Goal: Information Seeking & Learning: Learn about a topic

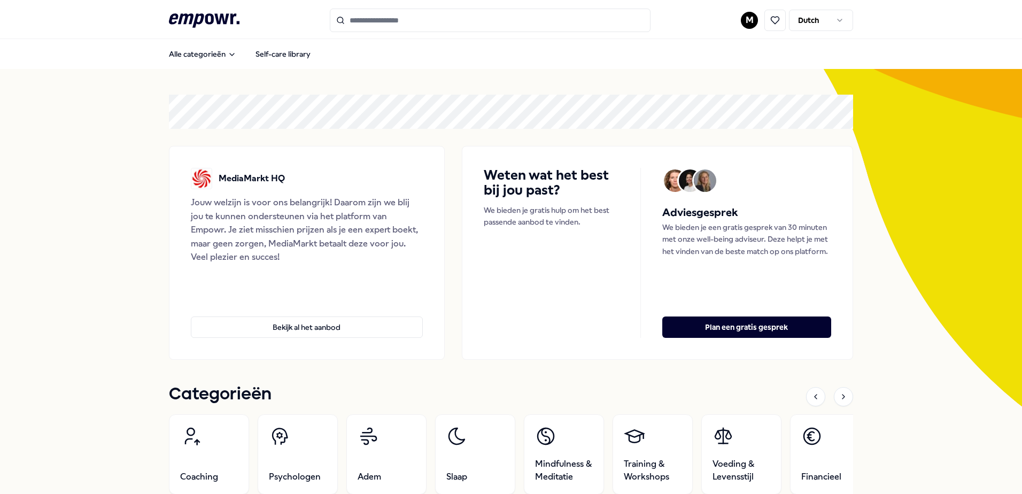
click at [404, 13] on input "Search for products, categories or subcategories" at bounding box center [490, 21] width 321 height 24
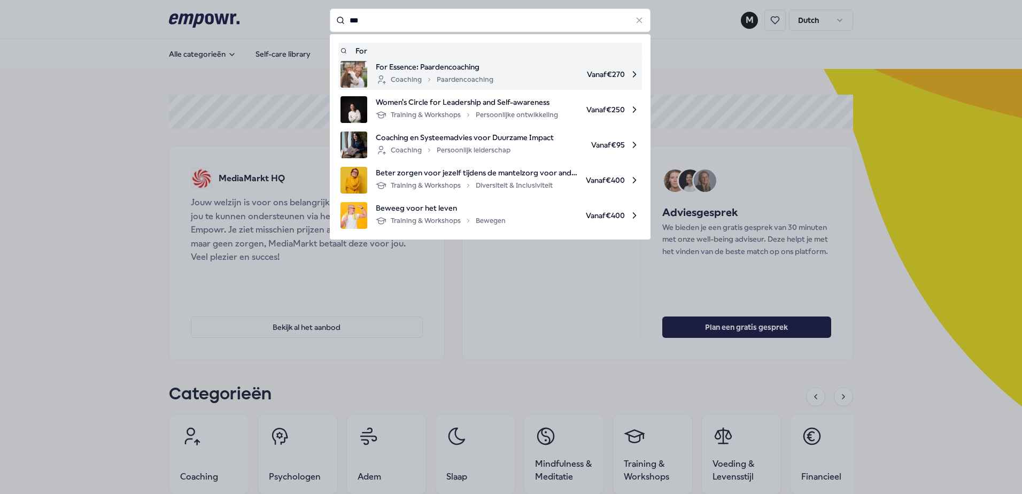
click at [453, 74] on div "Coaching Paardencoaching" at bounding box center [435, 79] width 118 height 13
type input "***"
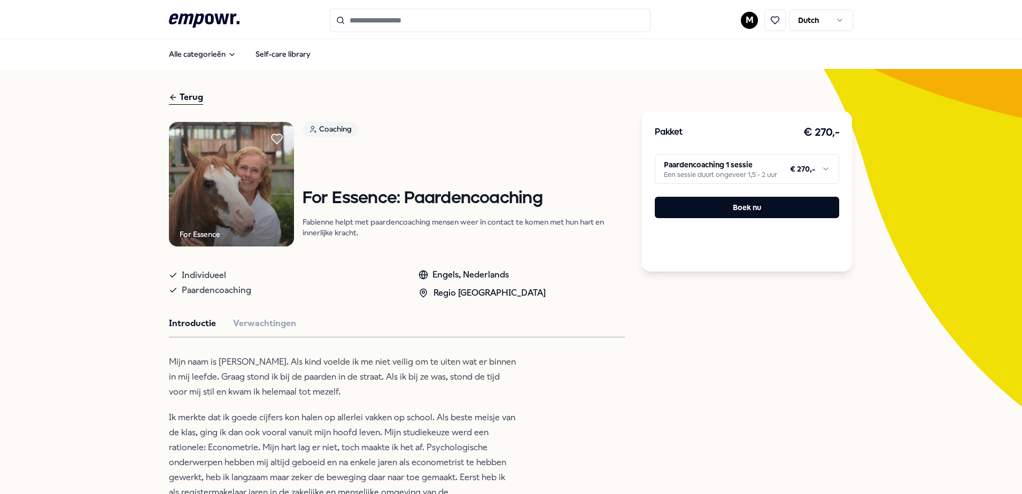
click at [1011, 13] on header ".empowr-logo_svg__cls-1{fill:#03032f} M Dutch" at bounding box center [511, 19] width 1022 height 39
click at [833, 24] on html ".empowr-logo_svg__cls-1{fill:#03032f} M Dutch Alle categorieën Self-care librar…" at bounding box center [511, 247] width 1022 height 494
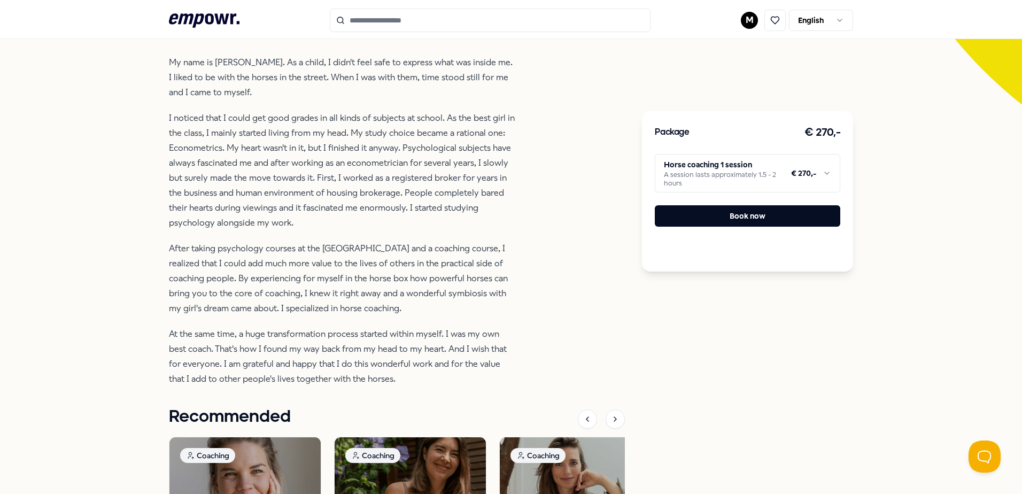
scroll to position [321, 0]
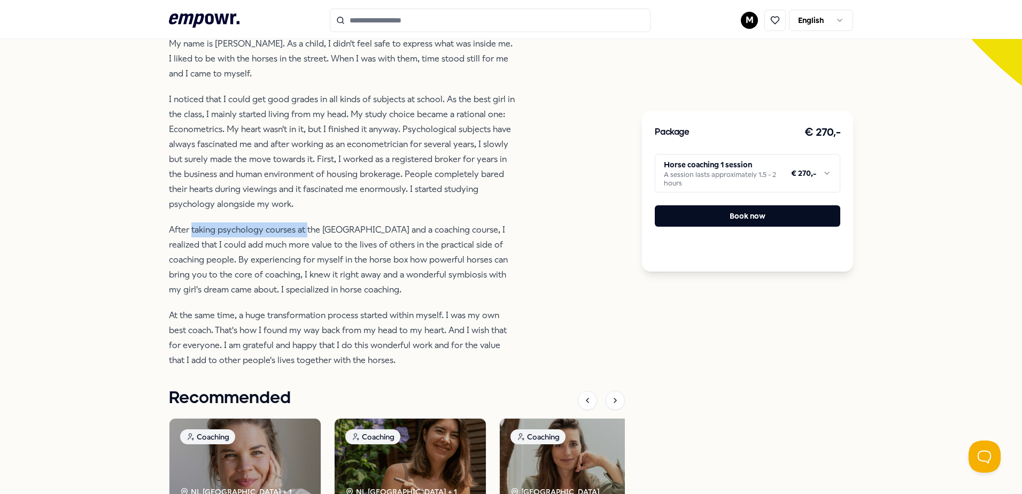
drag, startPoint x: 189, startPoint y: 237, endPoint x: 304, endPoint y: 244, distance: 115.7
click at [304, 244] on p "After taking psychology courses at the Open University and a coaching course, I…" at bounding box center [343, 259] width 348 height 75
drag, startPoint x: 304, startPoint y: 244, endPoint x: 344, endPoint y: 290, distance: 61.1
click at [344, 288] on p "After taking psychology courses at the Open University and a coaching course, I…" at bounding box center [343, 259] width 348 height 75
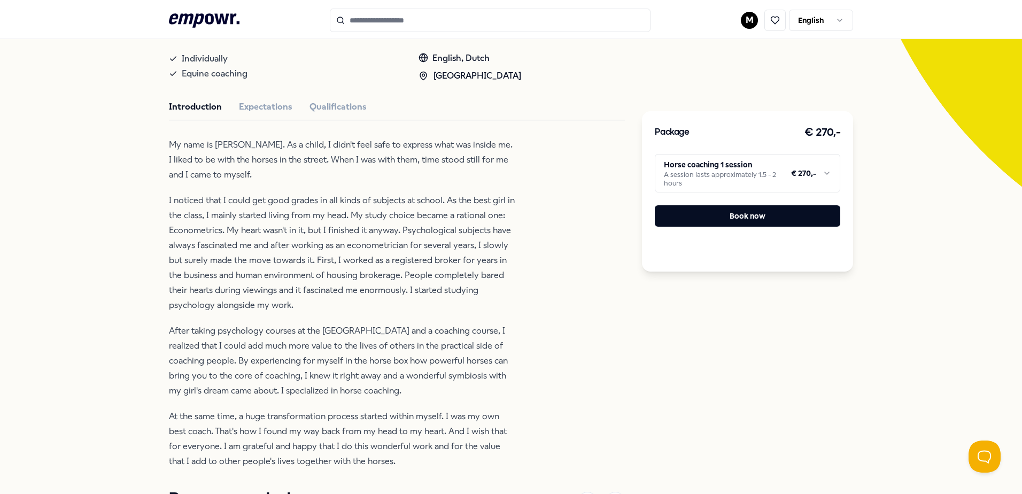
scroll to position [214, 0]
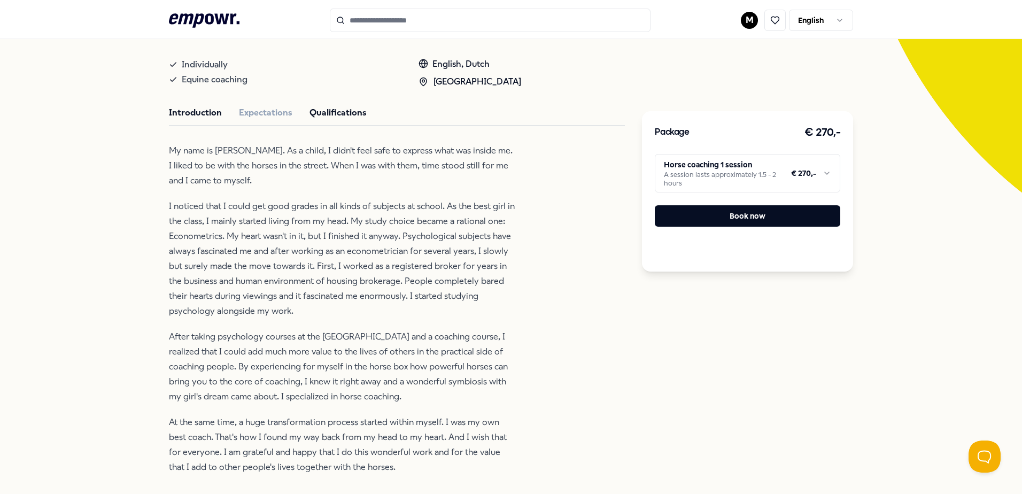
click at [330, 120] on button "Qualifications" at bounding box center [338, 113] width 57 height 14
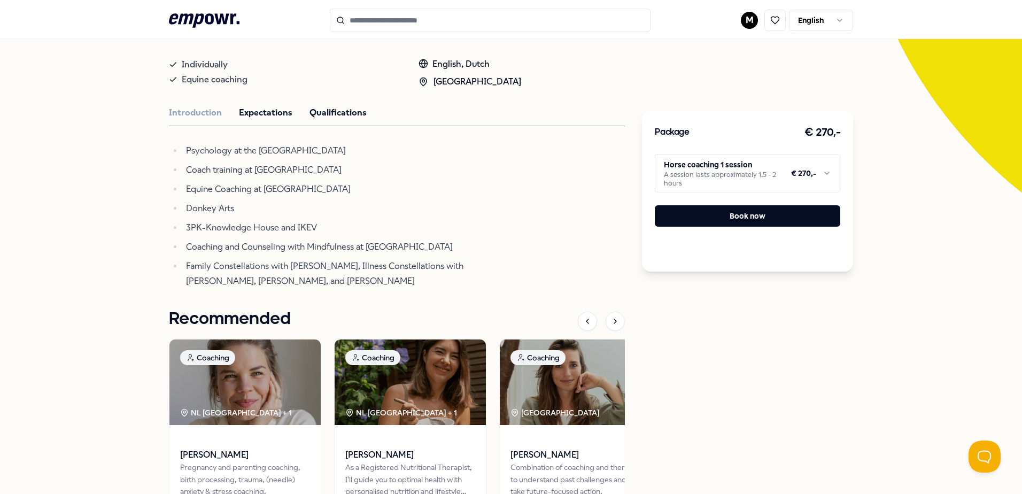
click at [272, 120] on button "Expectations" at bounding box center [265, 113] width 53 height 14
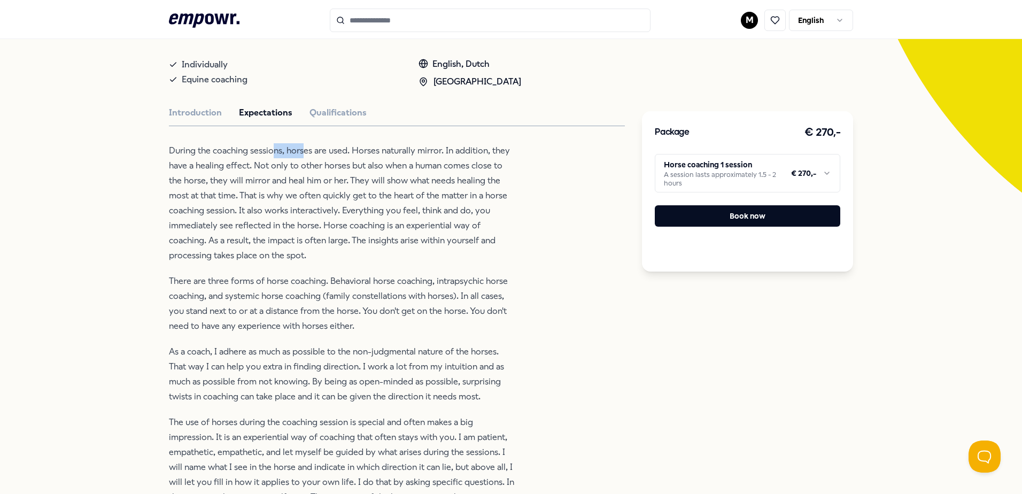
drag, startPoint x: 268, startPoint y: 161, endPoint x: 302, endPoint y: 164, distance: 34.3
click at [302, 164] on p "During the coaching sessions, horses are used. Horses naturally mirror. In addi…" at bounding box center [343, 203] width 348 height 120
drag, startPoint x: 302, startPoint y: 164, endPoint x: 333, endPoint y: 172, distance: 31.5
click at [333, 172] on p "During the coaching sessions, horses are used. Horses naturally mirror. In addi…" at bounding box center [343, 203] width 348 height 120
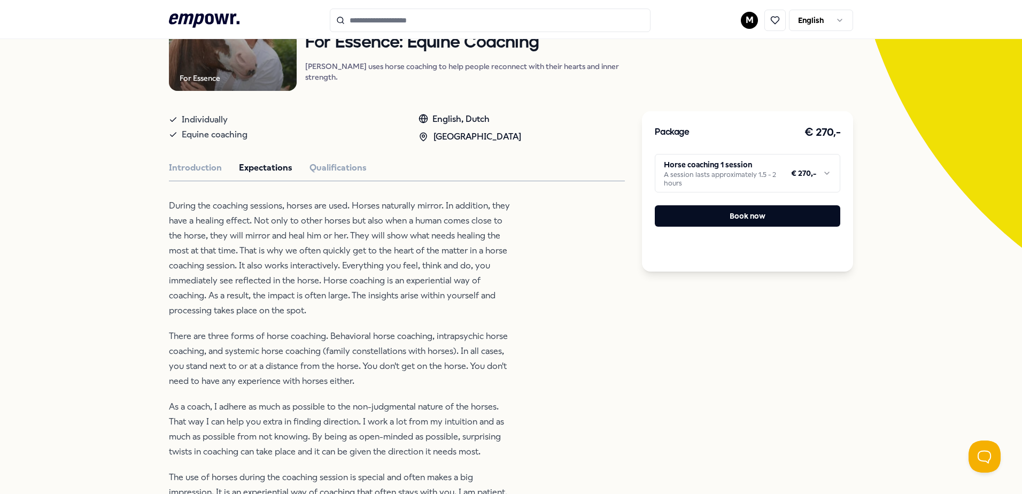
scroll to position [0, 0]
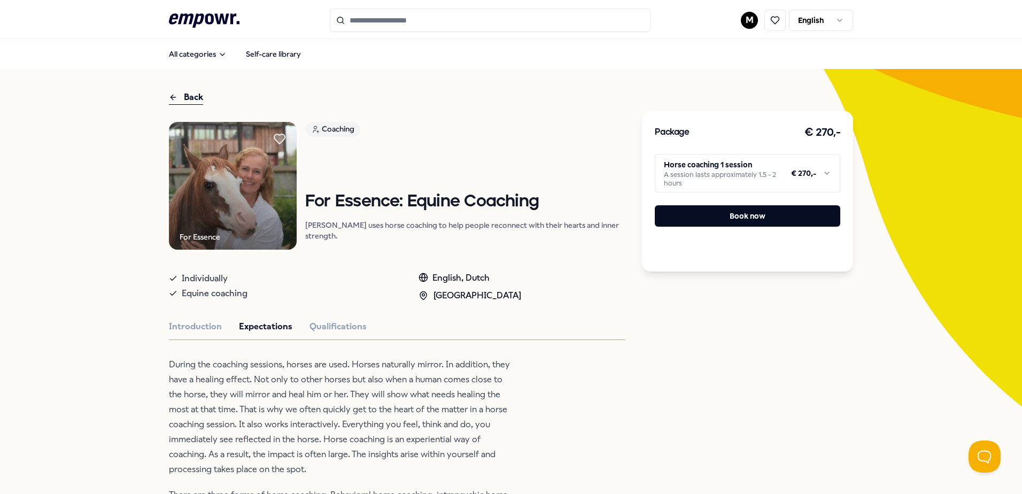
click at [175, 97] on div "Back" at bounding box center [186, 97] width 34 height 14
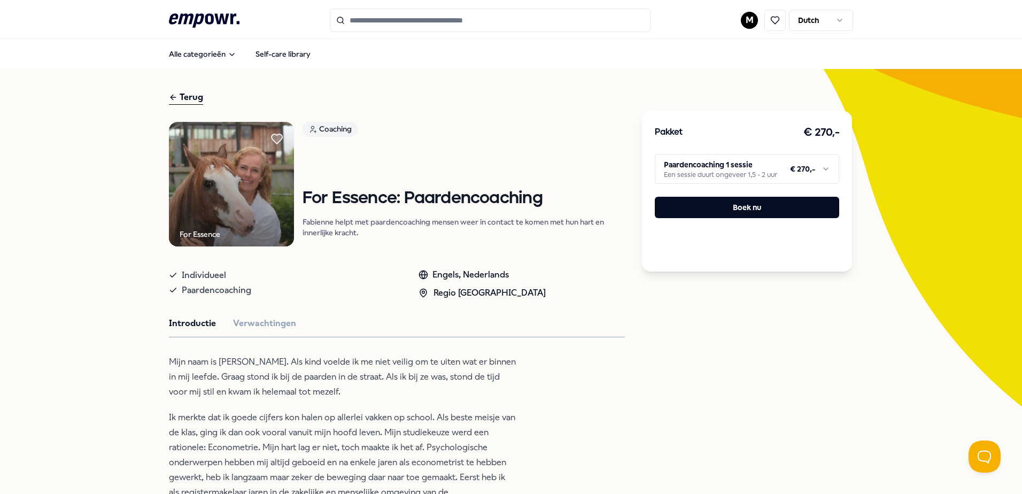
click at [209, 24] on icon ".empowr-logo_svg__cls-1{fill:#03032f}" at bounding box center [204, 21] width 71 height 20
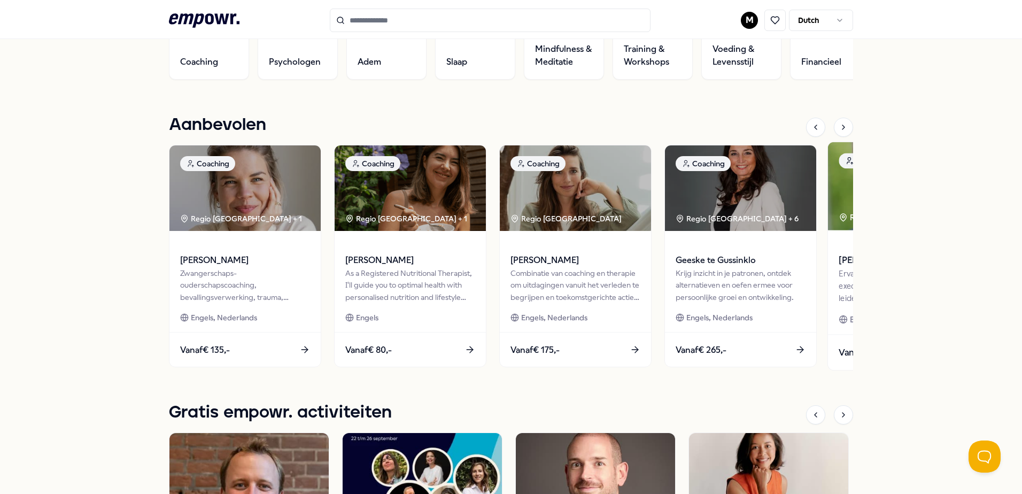
scroll to position [431, 0]
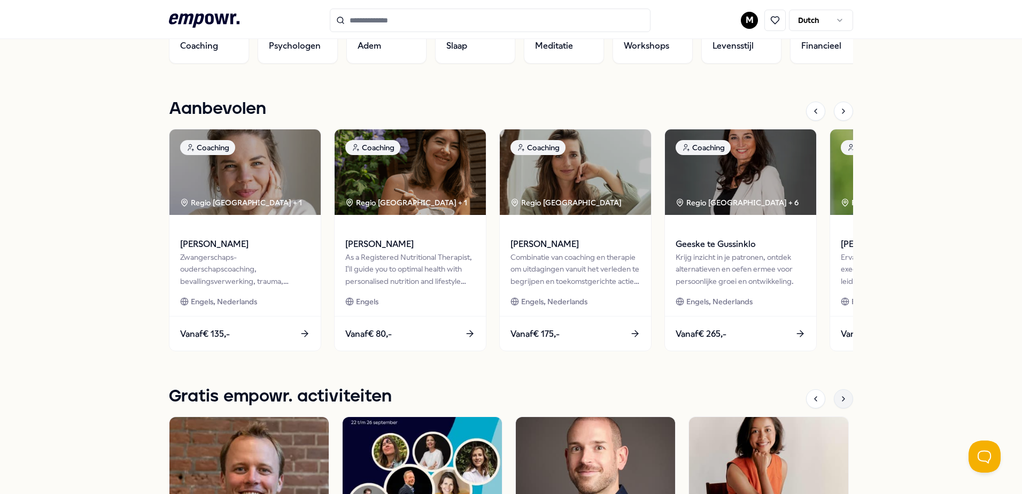
click at [840, 402] on icon at bounding box center [844, 399] width 9 height 9
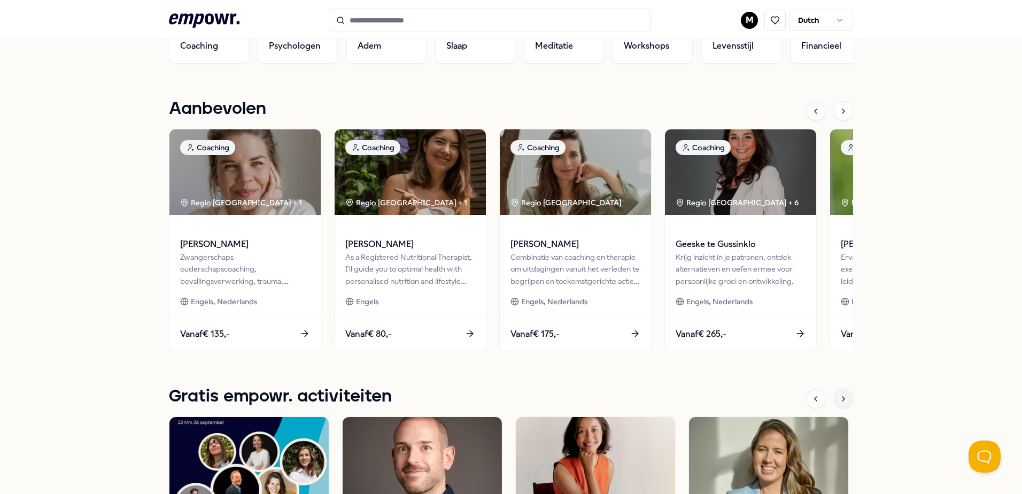
click at [840, 402] on icon at bounding box center [844, 399] width 9 height 9
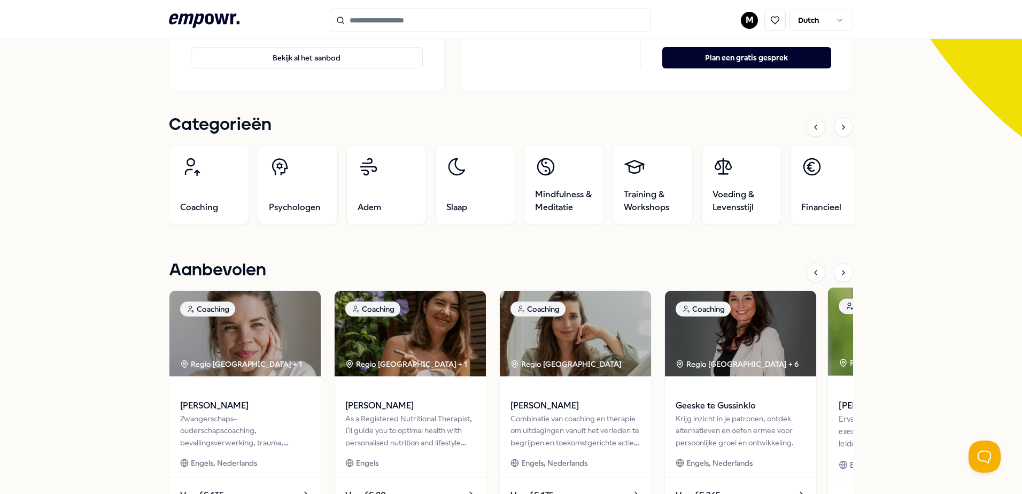
scroll to position [271, 0]
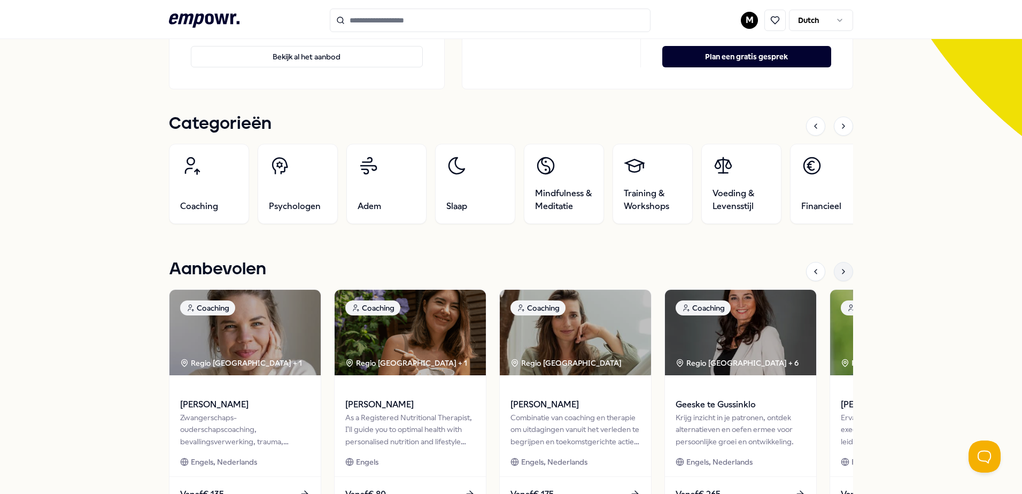
click at [840, 272] on icon at bounding box center [844, 271] width 9 height 9
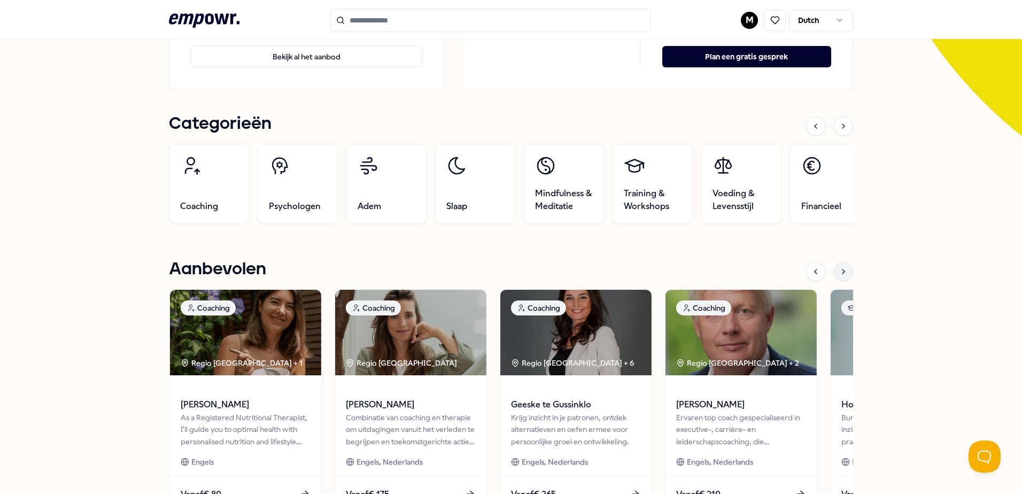
click at [840, 271] on icon at bounding box center [844, 271] width 9 height 9
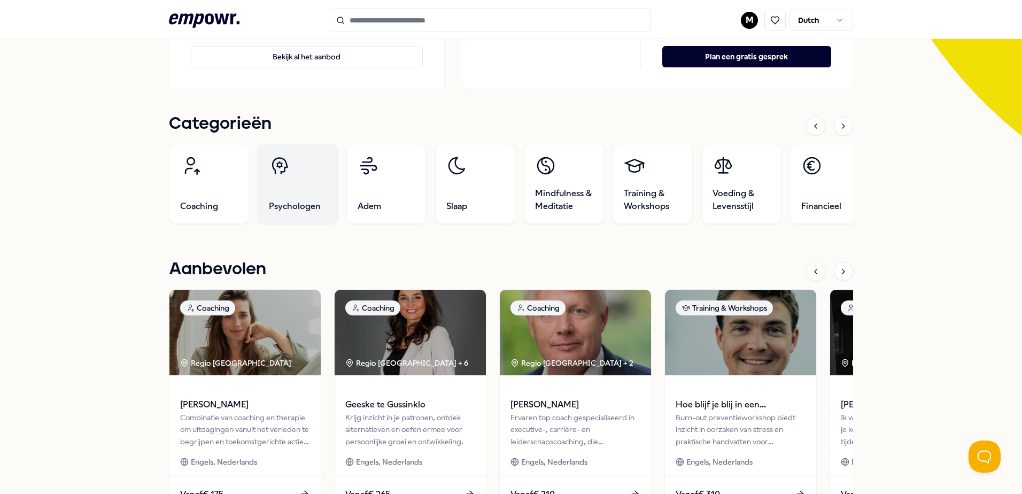
click at [291, 175] on link "Psychologen" at bounding box center [298, 184] width 80 height 80
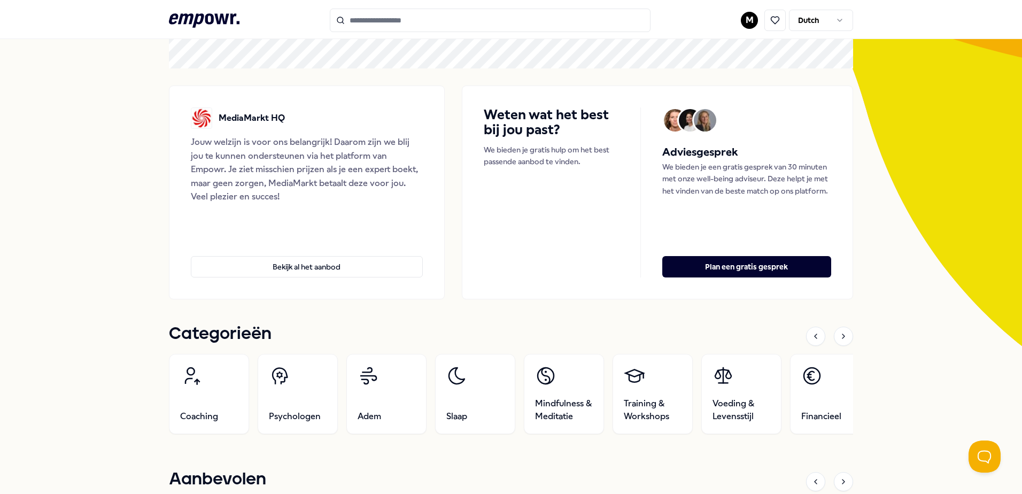
scroll to position [160, 0]
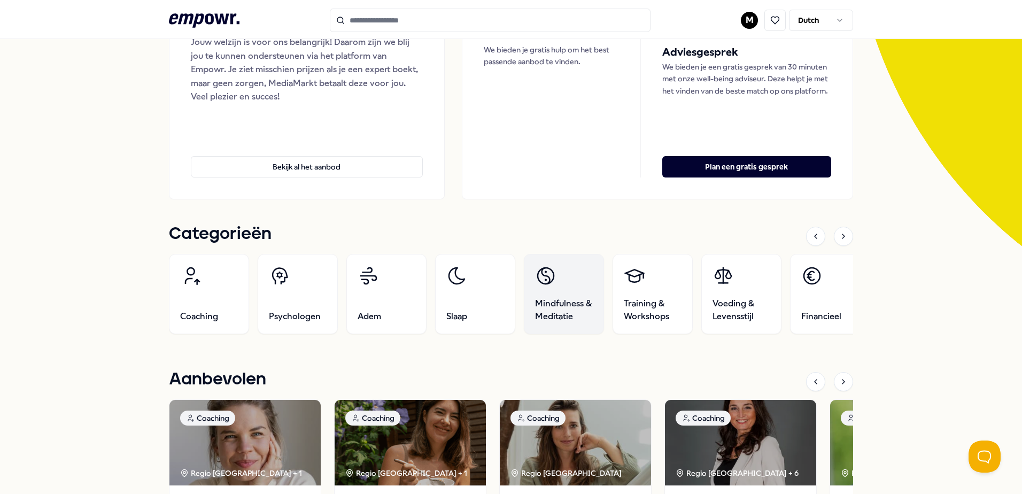
click at [559, 299] on span "Mindfulness & Meditatie" at bounding box center [564, 310] width 58 height 26
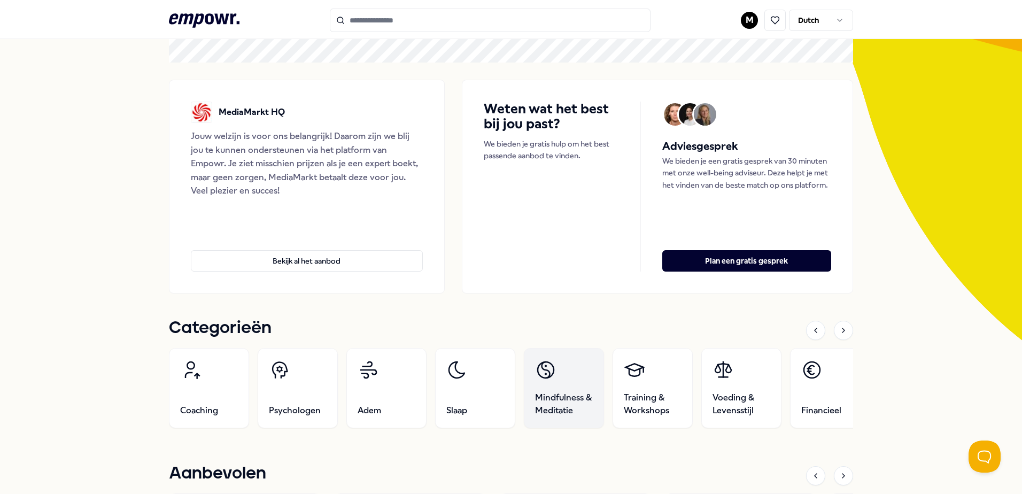
scroll to position [160, 0]
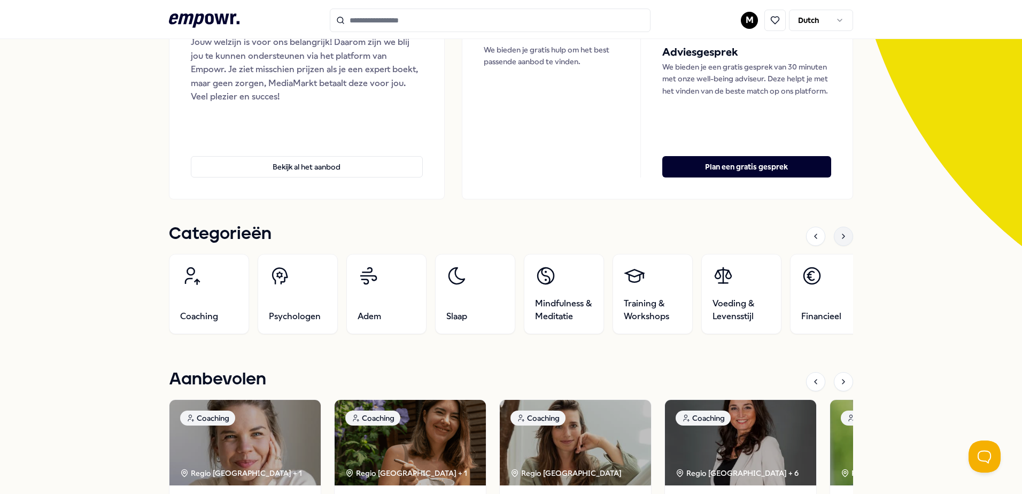
click at [843, 239] on icon at bounding box center [844, 236] width 9 height 9
click at [812, 240] on icon at bounding box center [816, 236] width 9 height 9
click at [478, 297] on link "Slaap" at bounding box center [475, 294] width 80 height 80
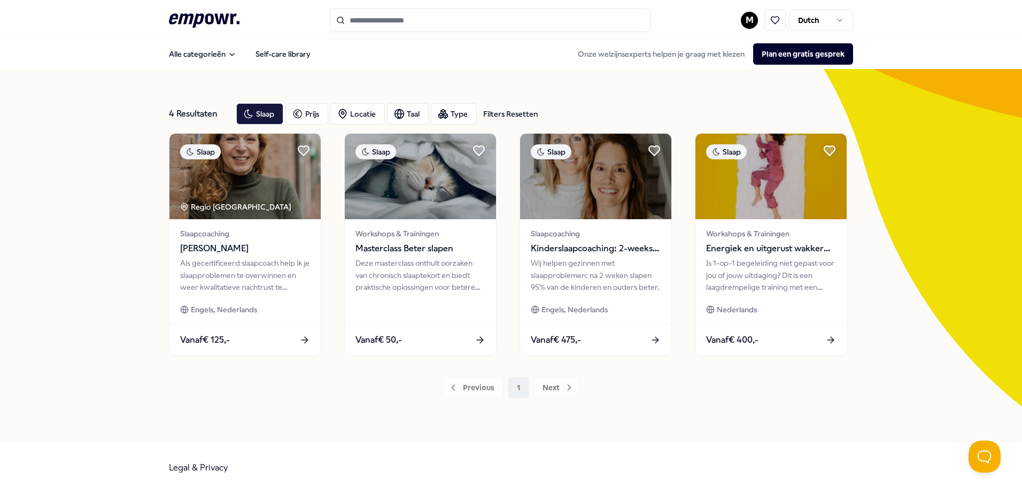
click at [555, 387] on div "Previous 1 Next" at bounding box center [511, 387] width 684 height 21
click at [212, 24] on icon ".empowr-logo_svg__cls-1{fill:#03032f}" at bounding box center [204, 21] width 71 height 20
